Goal: Task Accomplishment & Management: Manage account settings

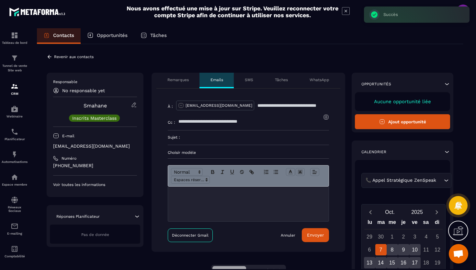
click at [52, 57] on icon at bounding box center [50, 57] width 6 height 6
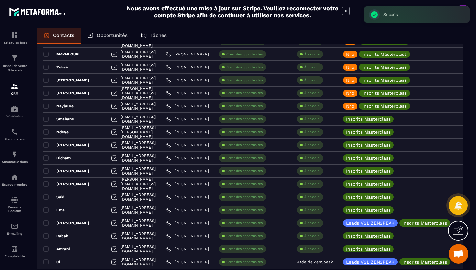
scroll to position [501, 0]
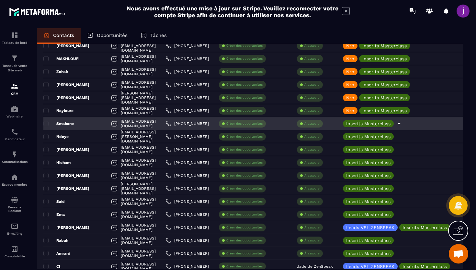
click at [401, 122] on icon at bounding box center [399, 123] width 4 height 4
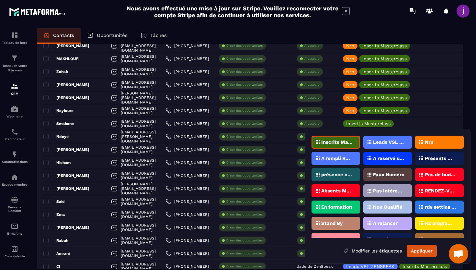
click at [423, 139] on div "Nrp" at bounding box center [439, 141] width 49 height 13
click at [423, 252] on button "Appliquer" at bounding box center [422, 250] width 30 height 12
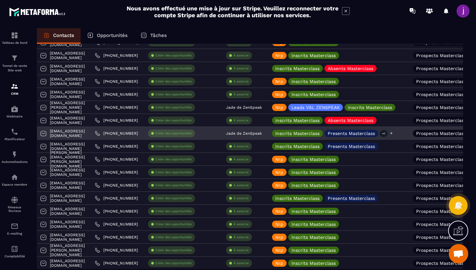
scroll to position [0, 74]
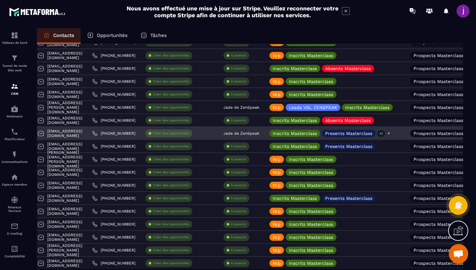
click at [391, 133] on icon at bounding box center [389, 133] width 4 height 4
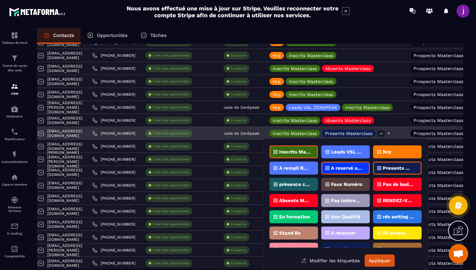
scroll to position [4, 0]
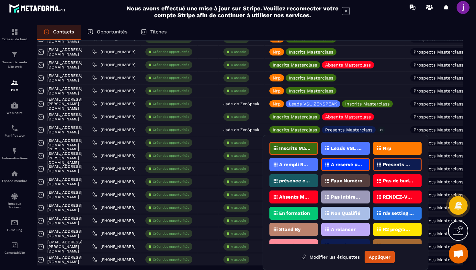
click at [381, 163] on icon at bounding box center [379, 164] width 4 height 4
click at [293, 181] on p "présence confirmée" at bounding box center [294, 180] width 31 height 5
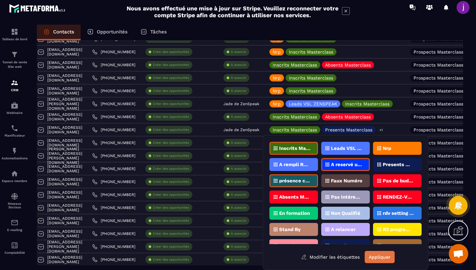
click at [382, 257] on button "Appliquer" at bounding box center [380, 256] width 30 height 12
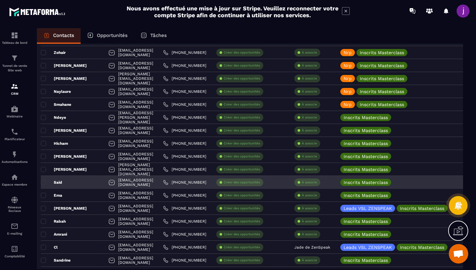
scroll to position [0, 0]
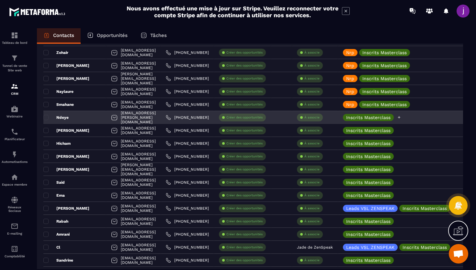
click at [420, 117] on div "Inscrits Masterclass" at bounding box center [408, 117] width 141 height 13
click at [419, 116] on div "Inscrits Masterclass" at bounding box center [408, 117] width 141 height 13
click at [401, 118] on icon at bounding box center [399, 117] width 4 height 4
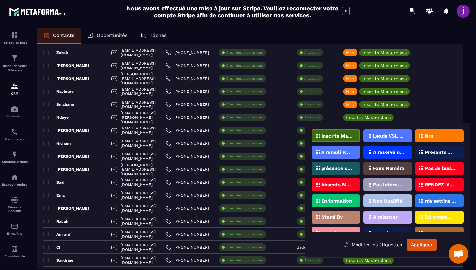
click at [432, 137] on p "Nrp" at bounding box center [429, 135] width 8 height 5
click at [423, 246] on button "Appliquer" at bounding box center [422, 244] width 30 height 12
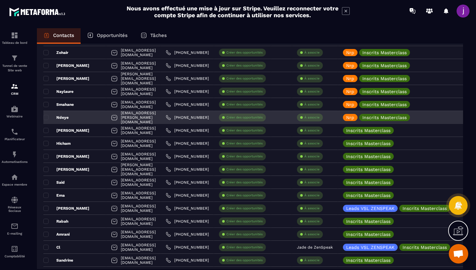
click at [92, 114] on div "Ndeye" at bounding box center [74, 117] width 63 height 13
